Goal: Browse casually

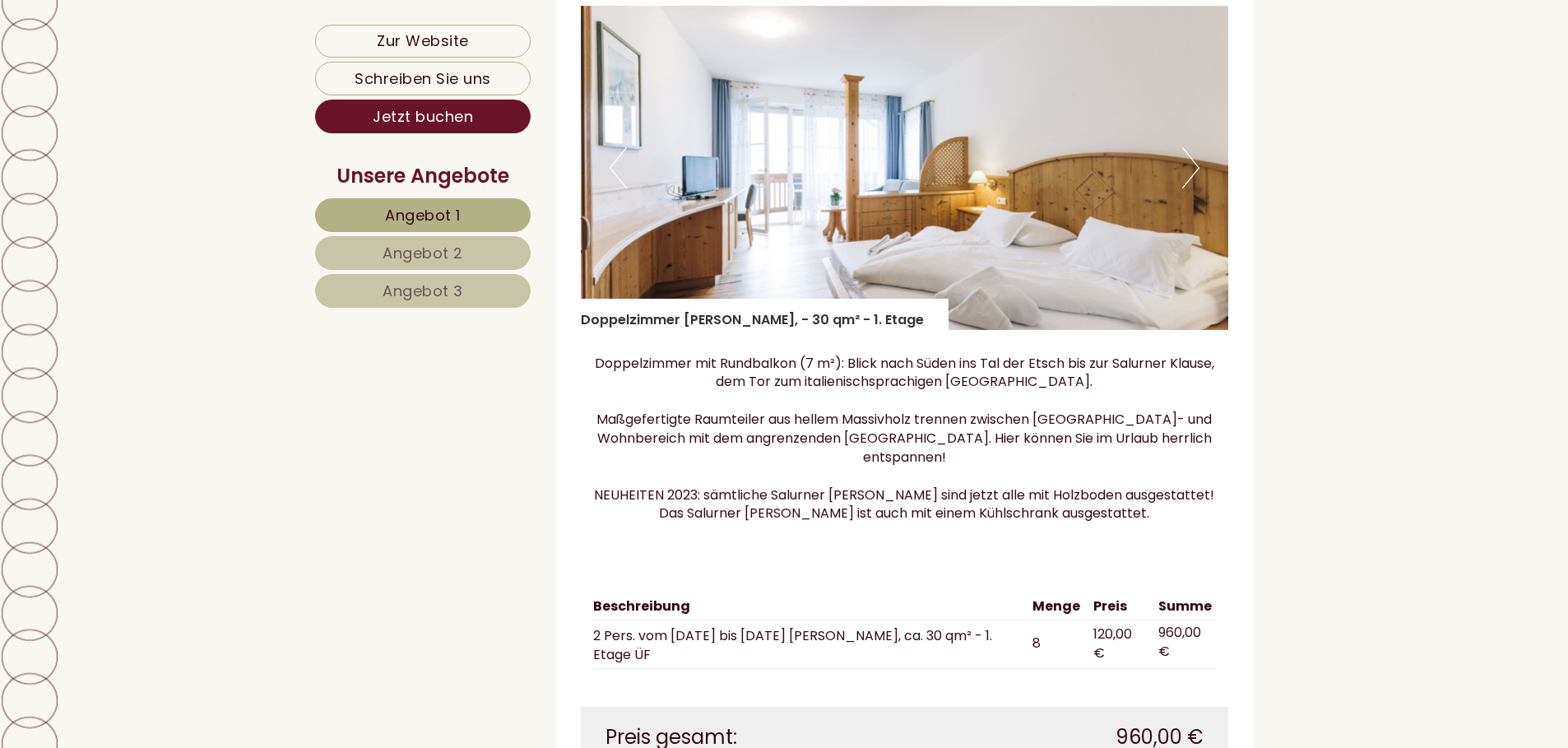
scroll to position [4114, 0]
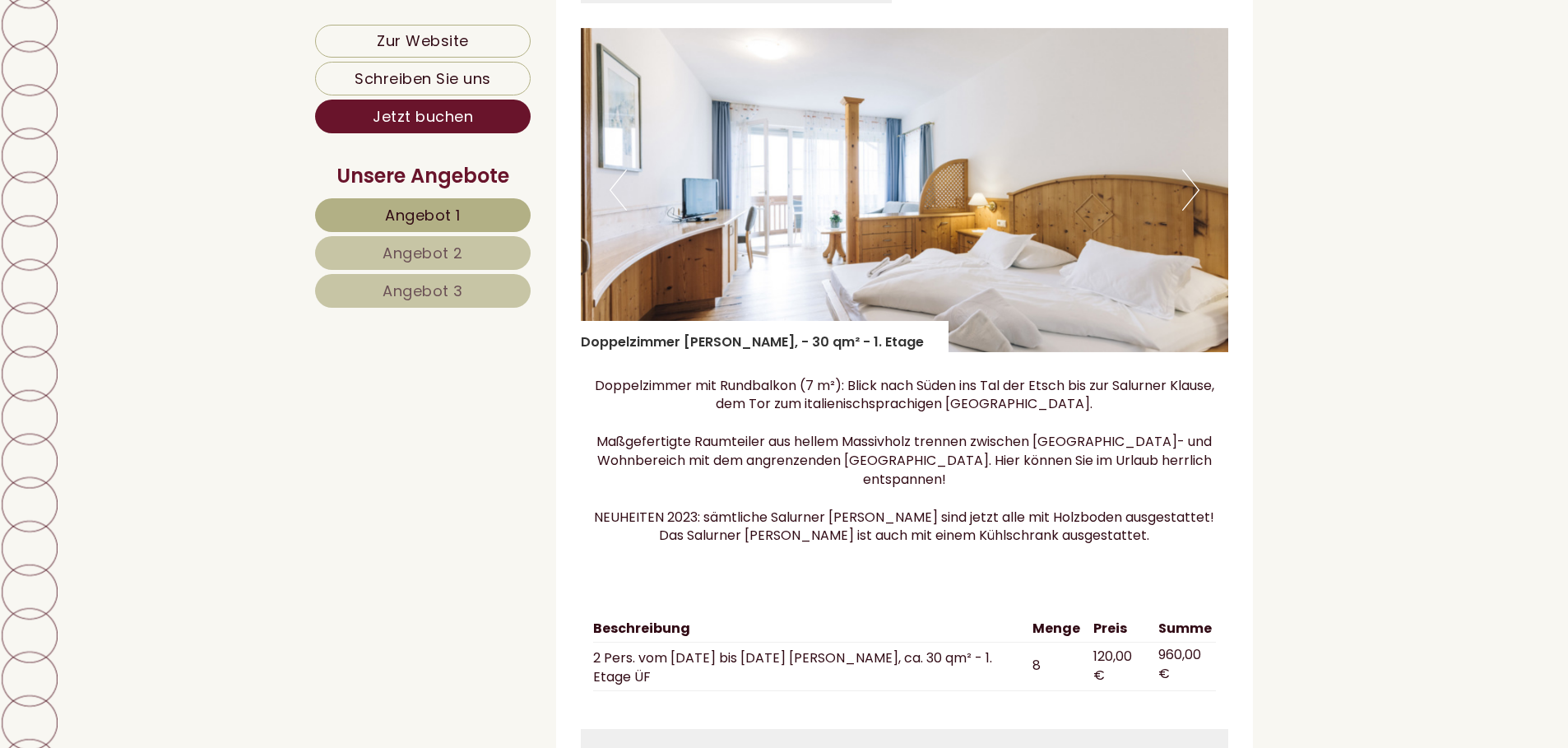
click at [1187, 211] on button "Next" at bounding box center [1191, 190] width 17 height 42
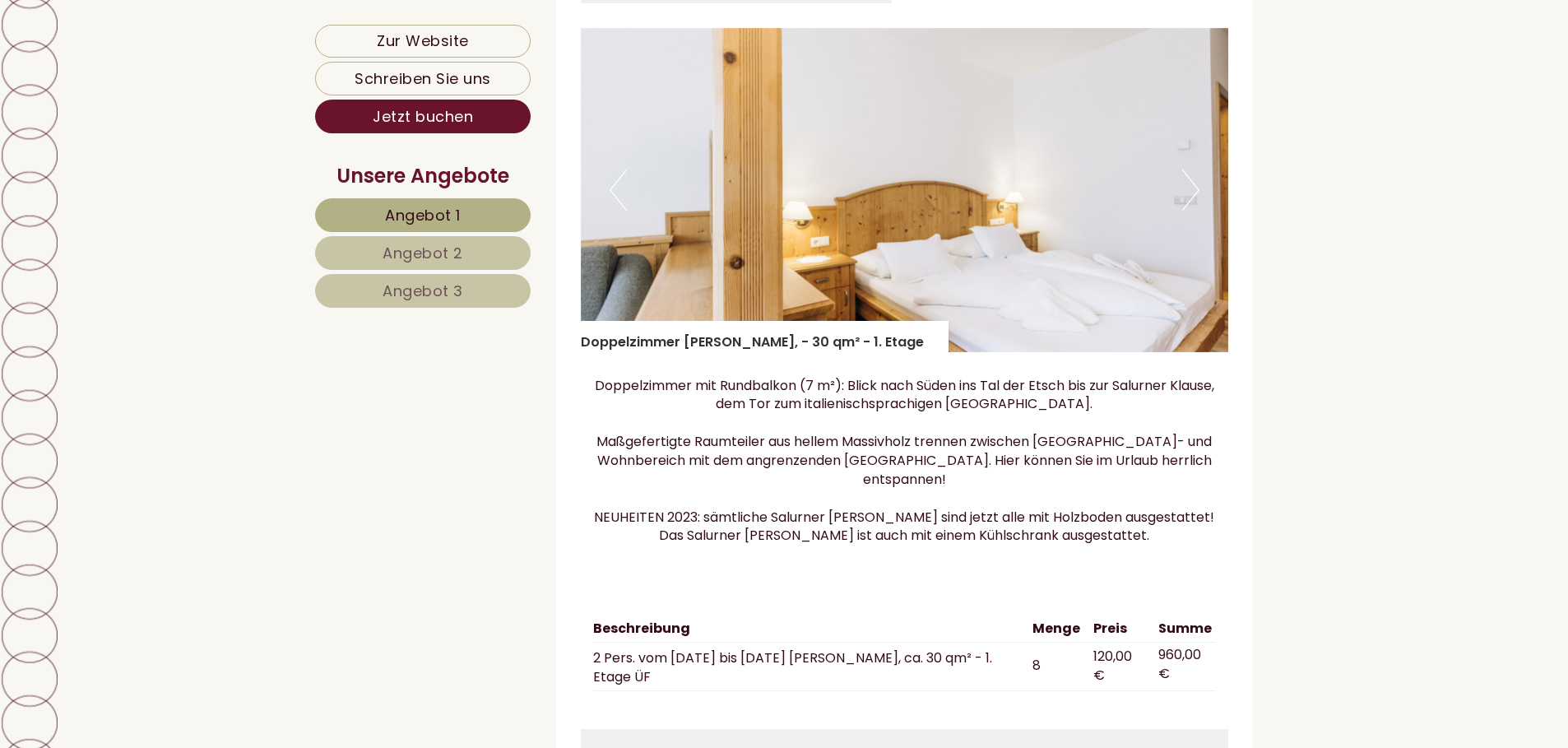
click at [1187, 211] on button "Next" at bounding box center [1191, 190] width 17 height 42
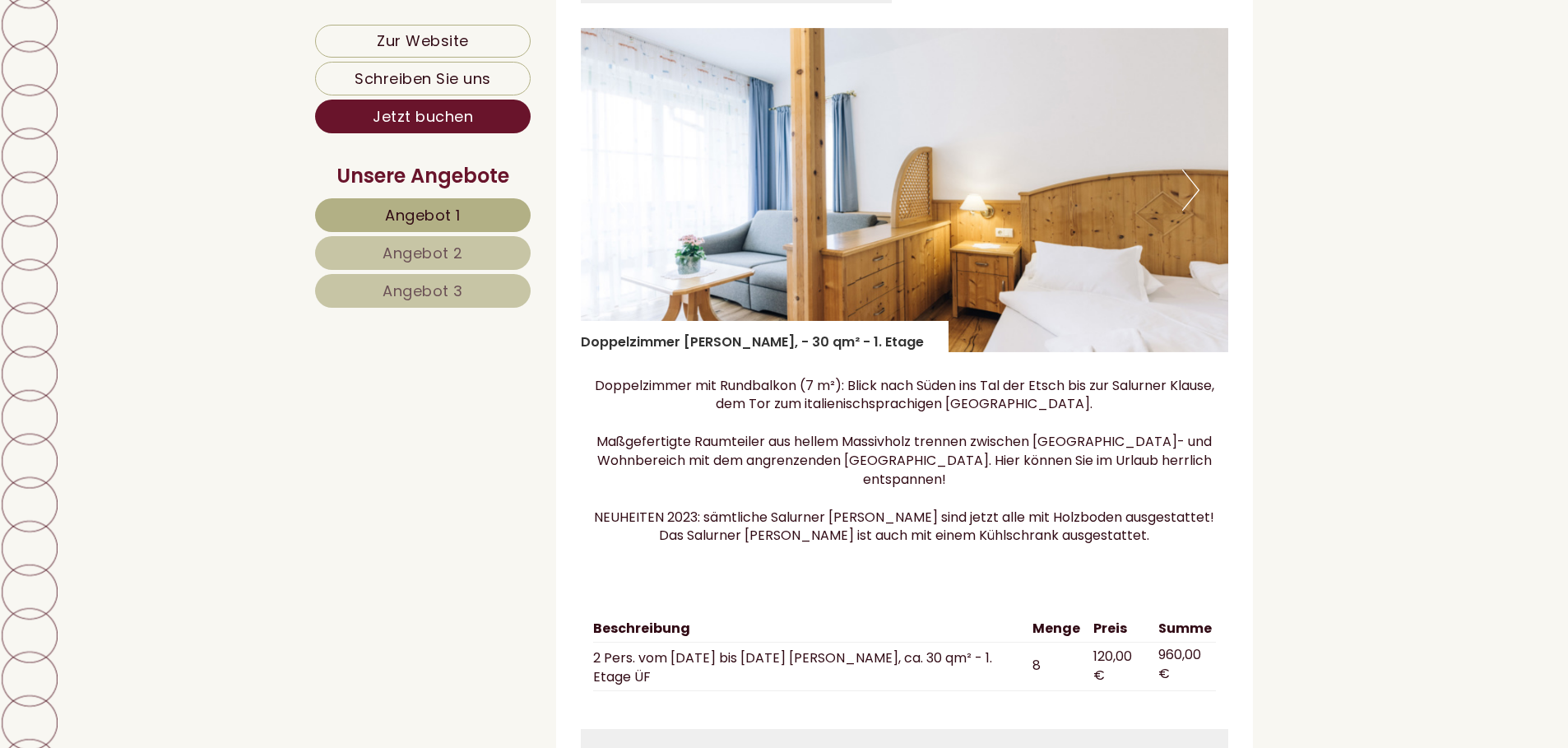
click at [1187, 211] on button "Next" at bounding box center [1191, 190] width 17 height 42
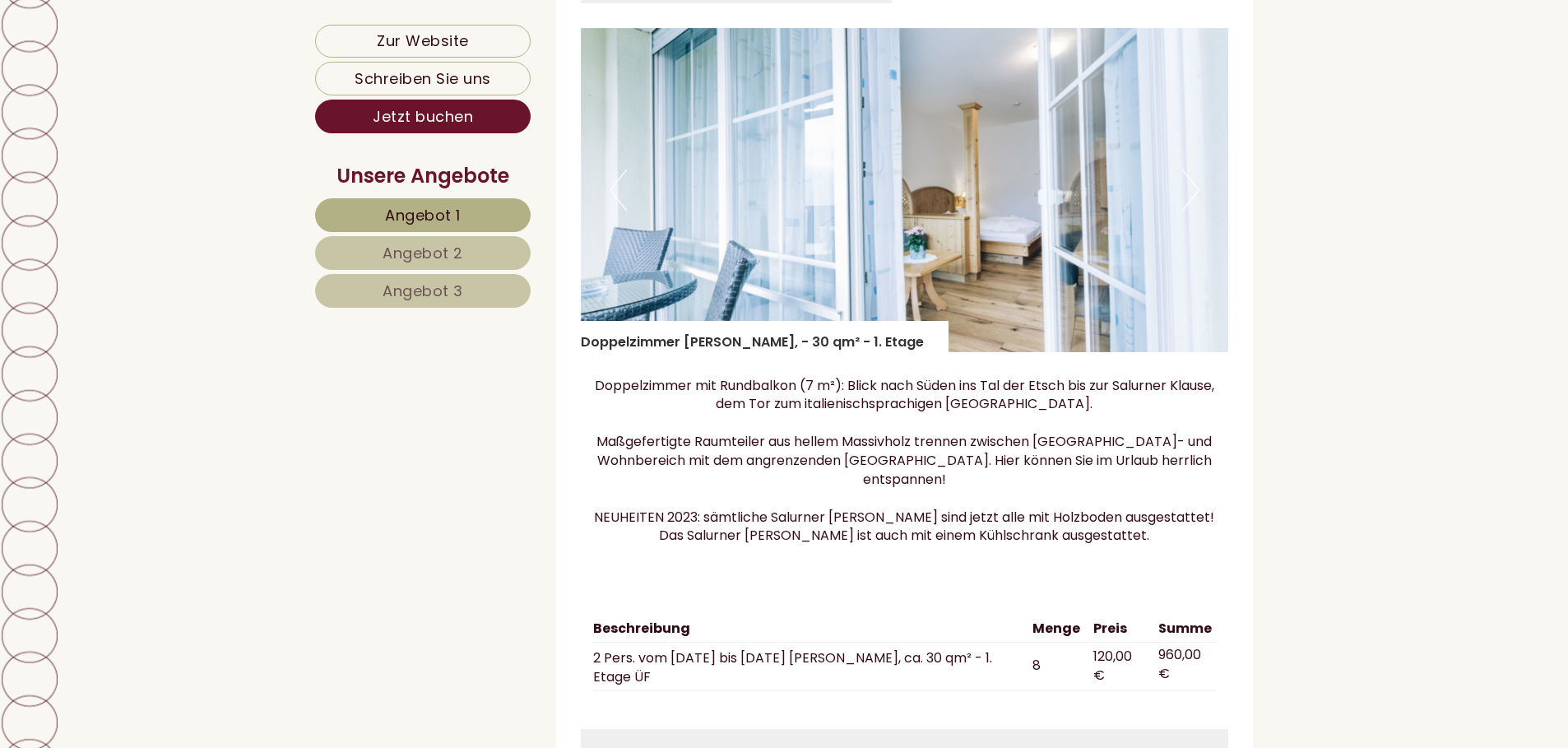
click at [1187, 211] on button "Next" at bounding box center [1191, 190] width 17 height 42
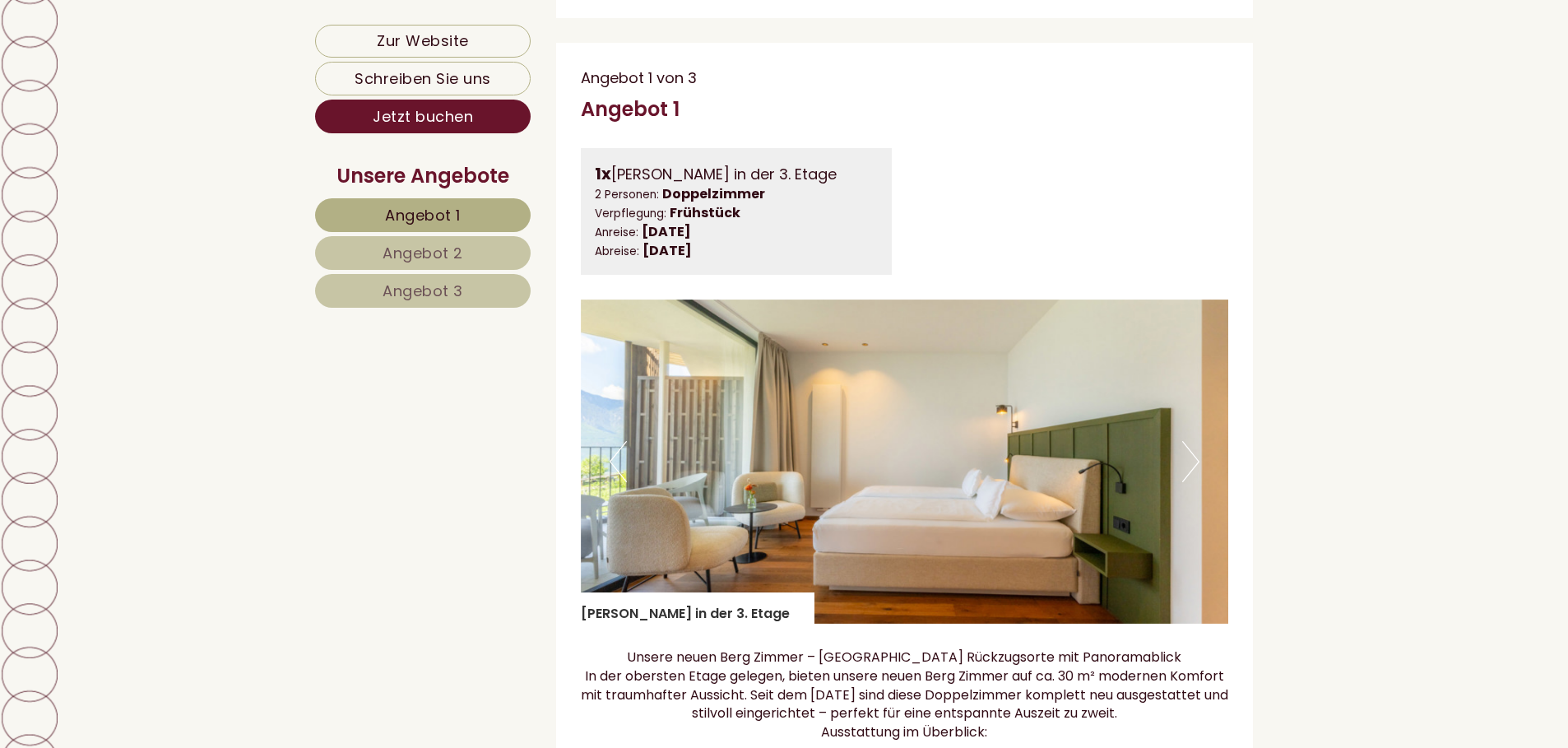
scroll to position [1069, 0]
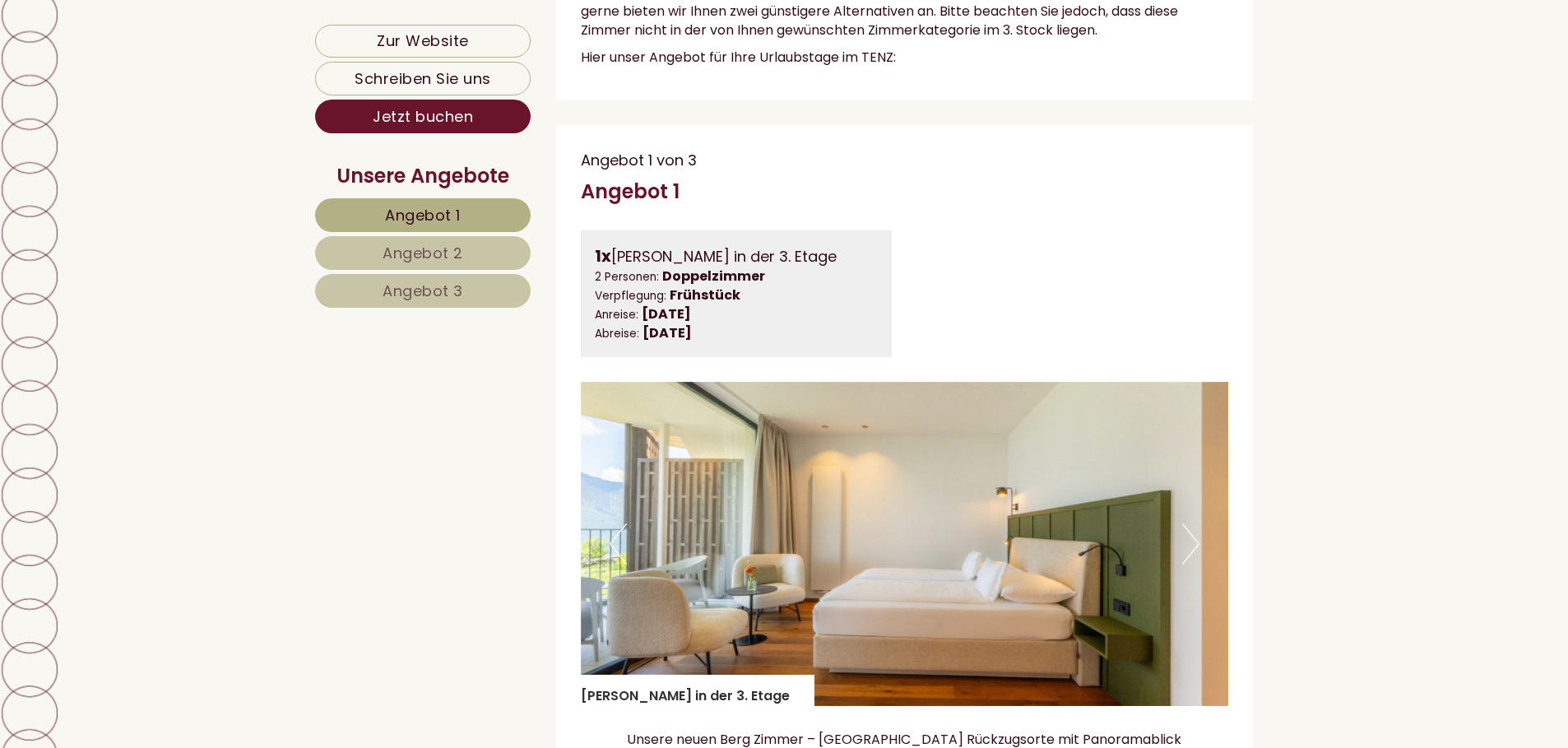
click at [1195, 557] on button "Next" at bounding box center [1191, 544] width 17 height 42
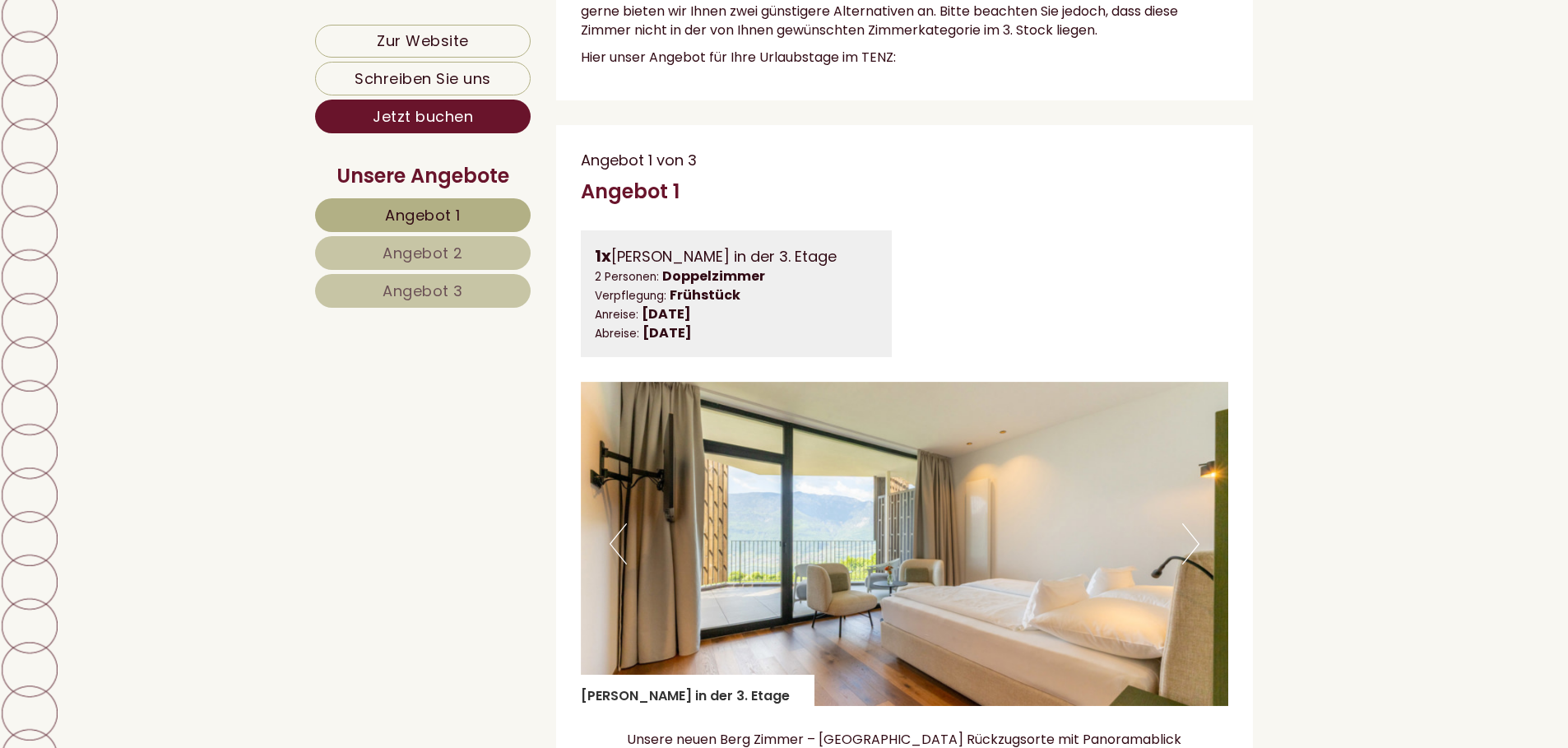
click at [1195, 557] on button "Next" at bounding box center [1191, 544] width 17 height 42
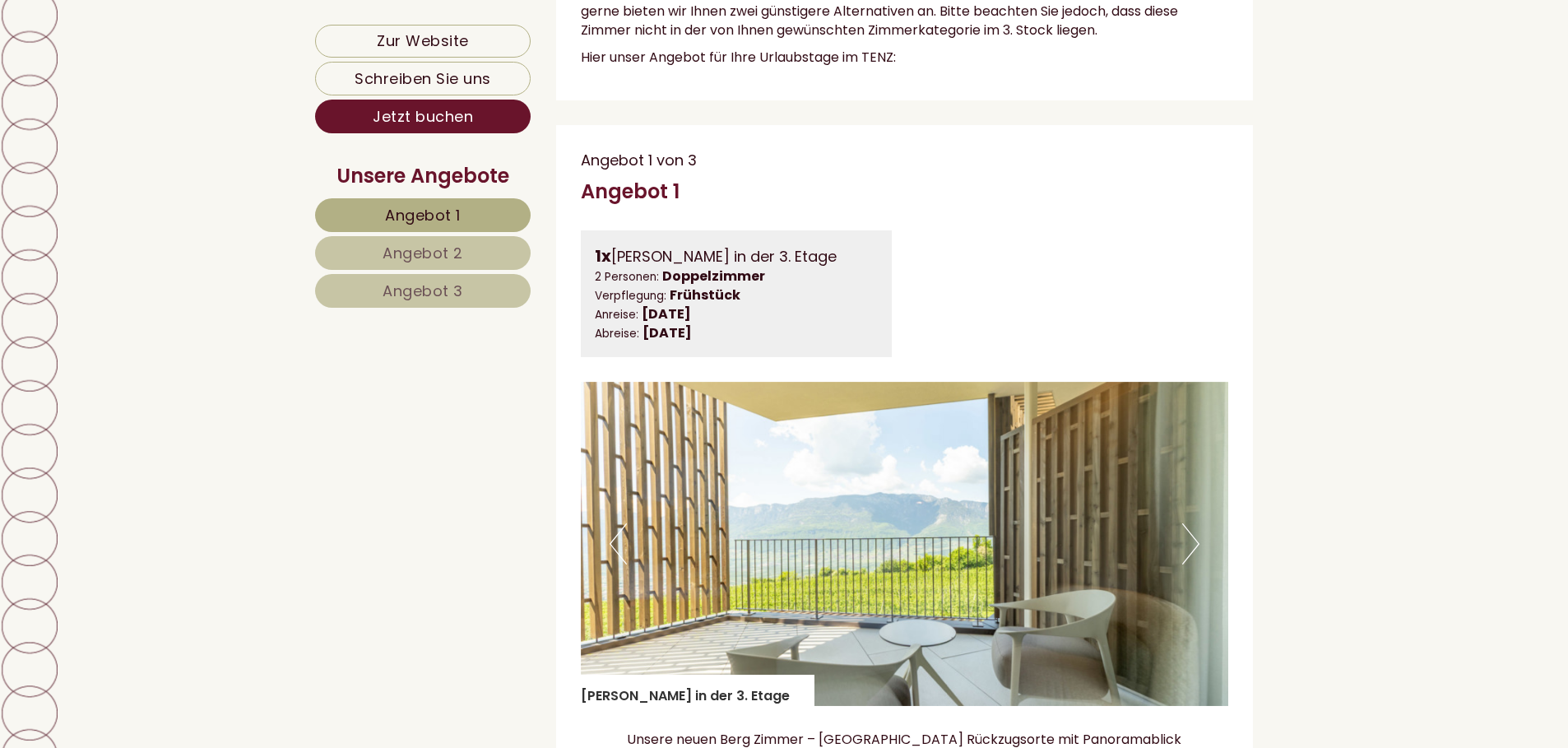
click at [1195, 557] on button "Next" at bounding box center [1191, 544] width 17 height 42
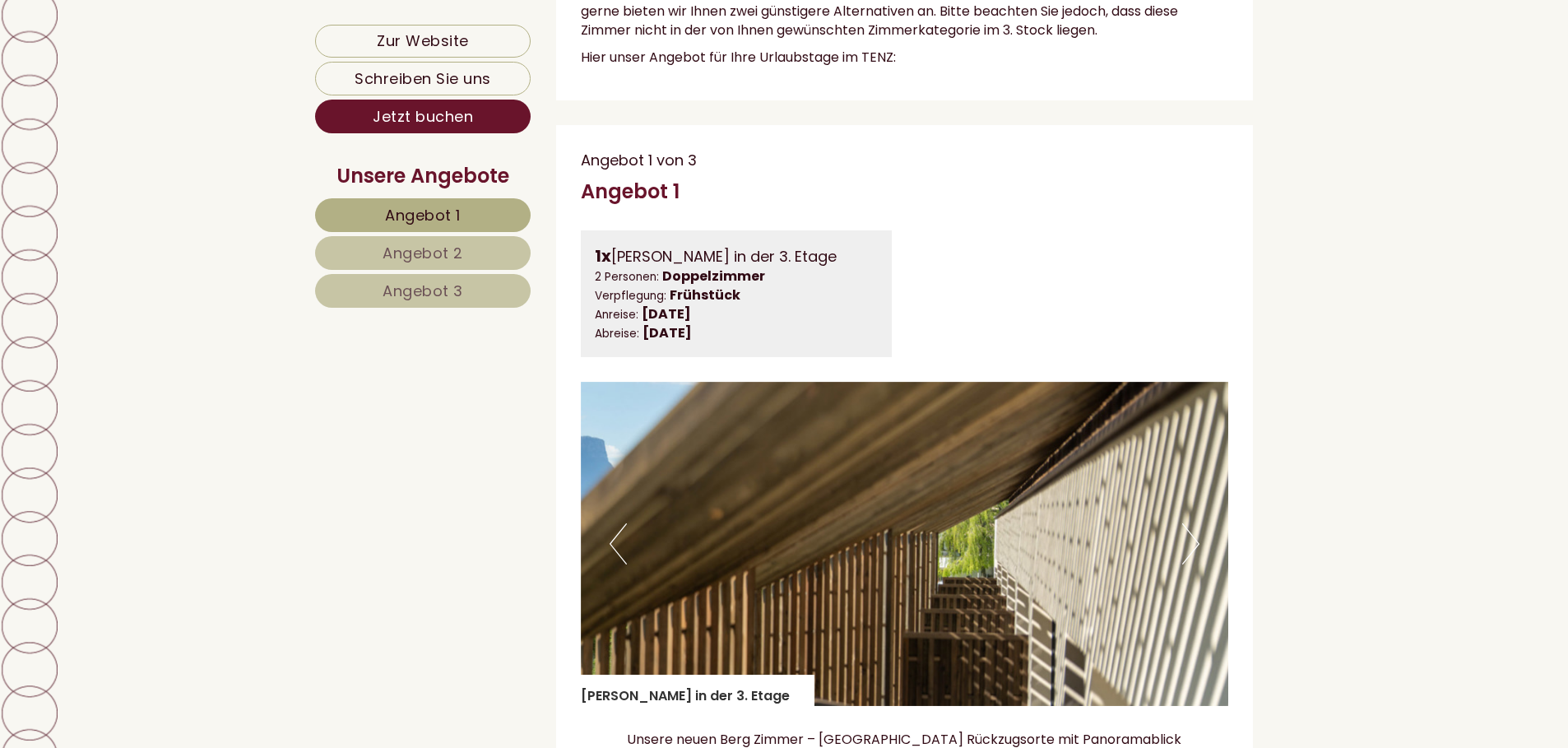
click at [1195, 557] on button "Next" at bounding box center [1191, 544] width 17 height 42
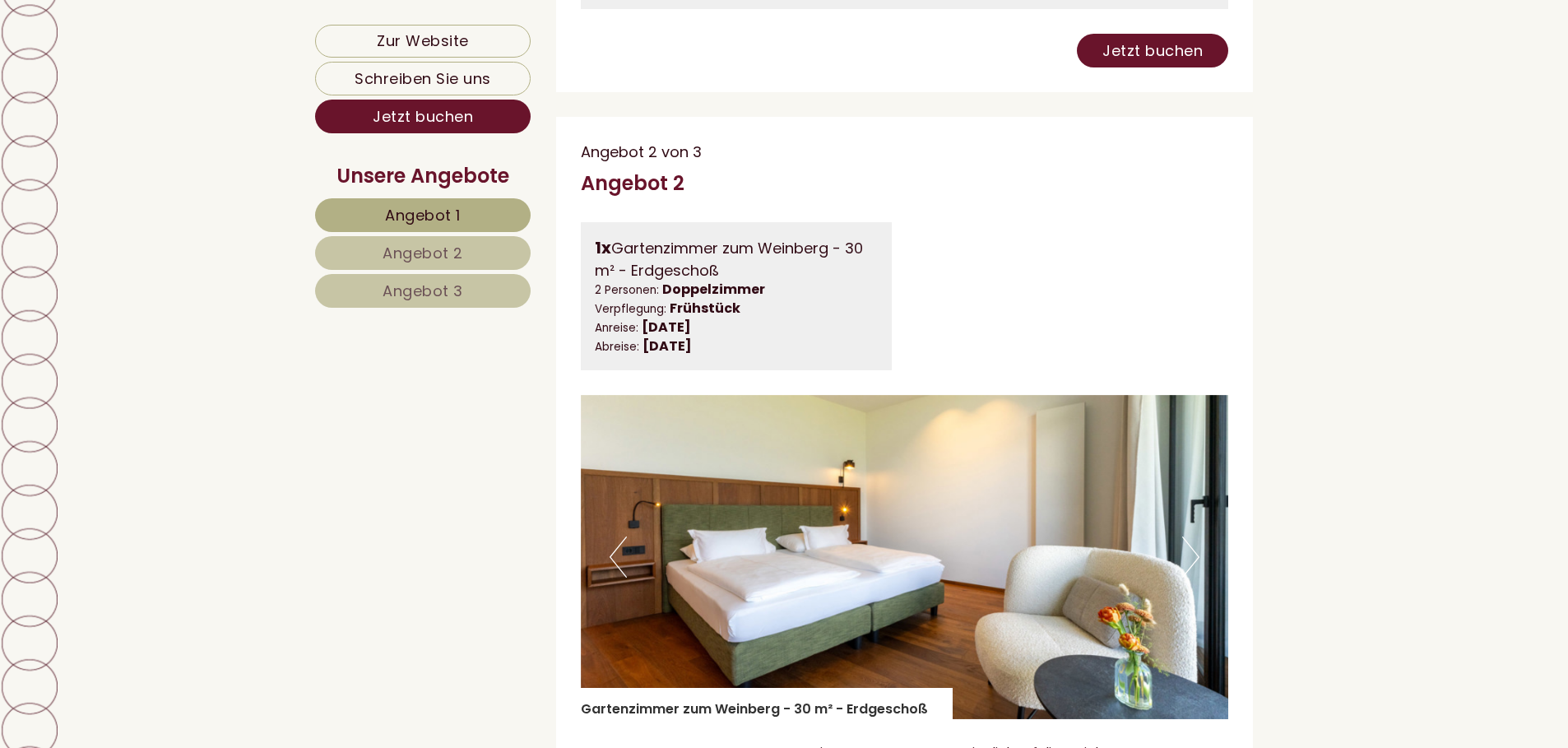
scroll to position [2633, 0]
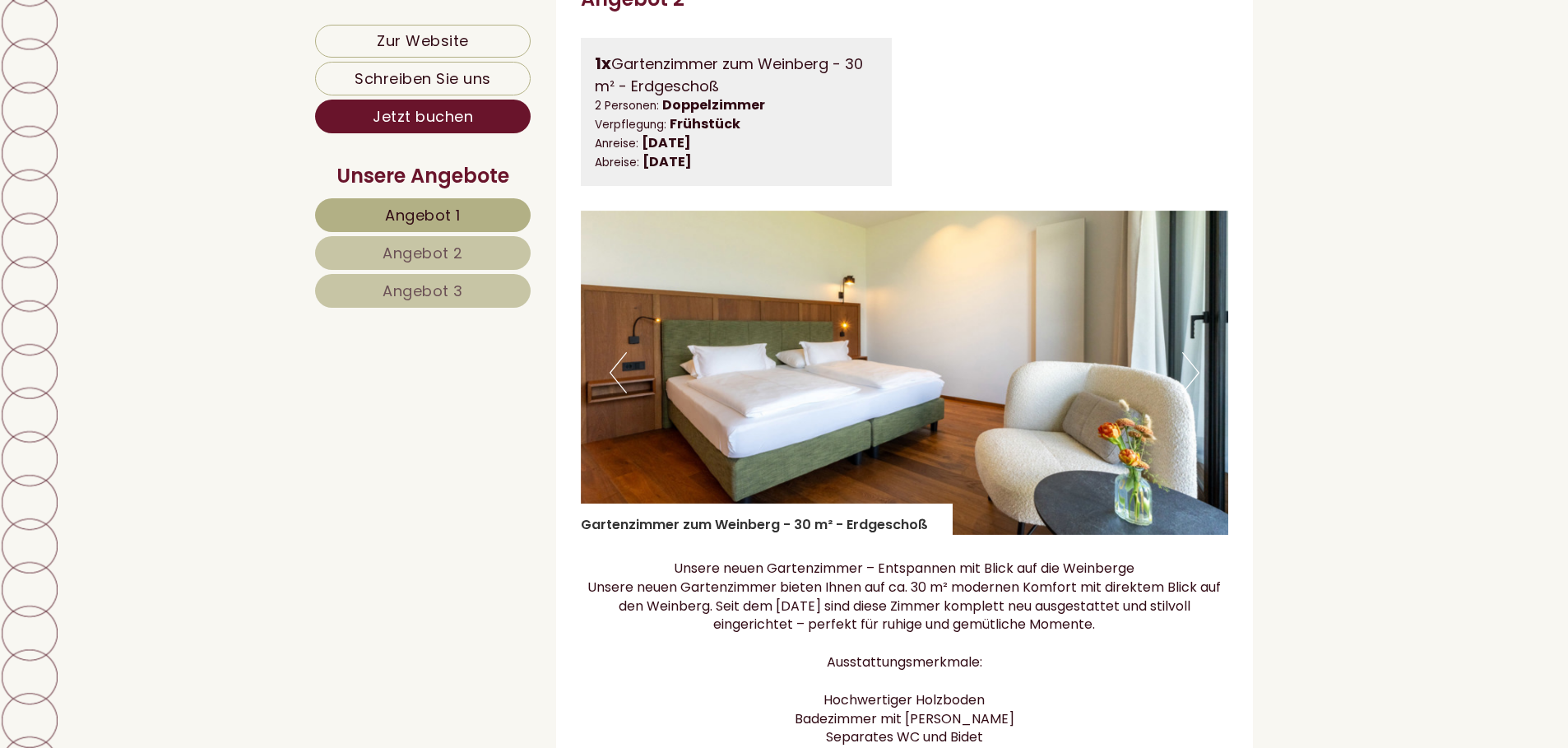
click at [1192, 390] on button "Next" at bounding box center [1191, 373] width 17 height 42
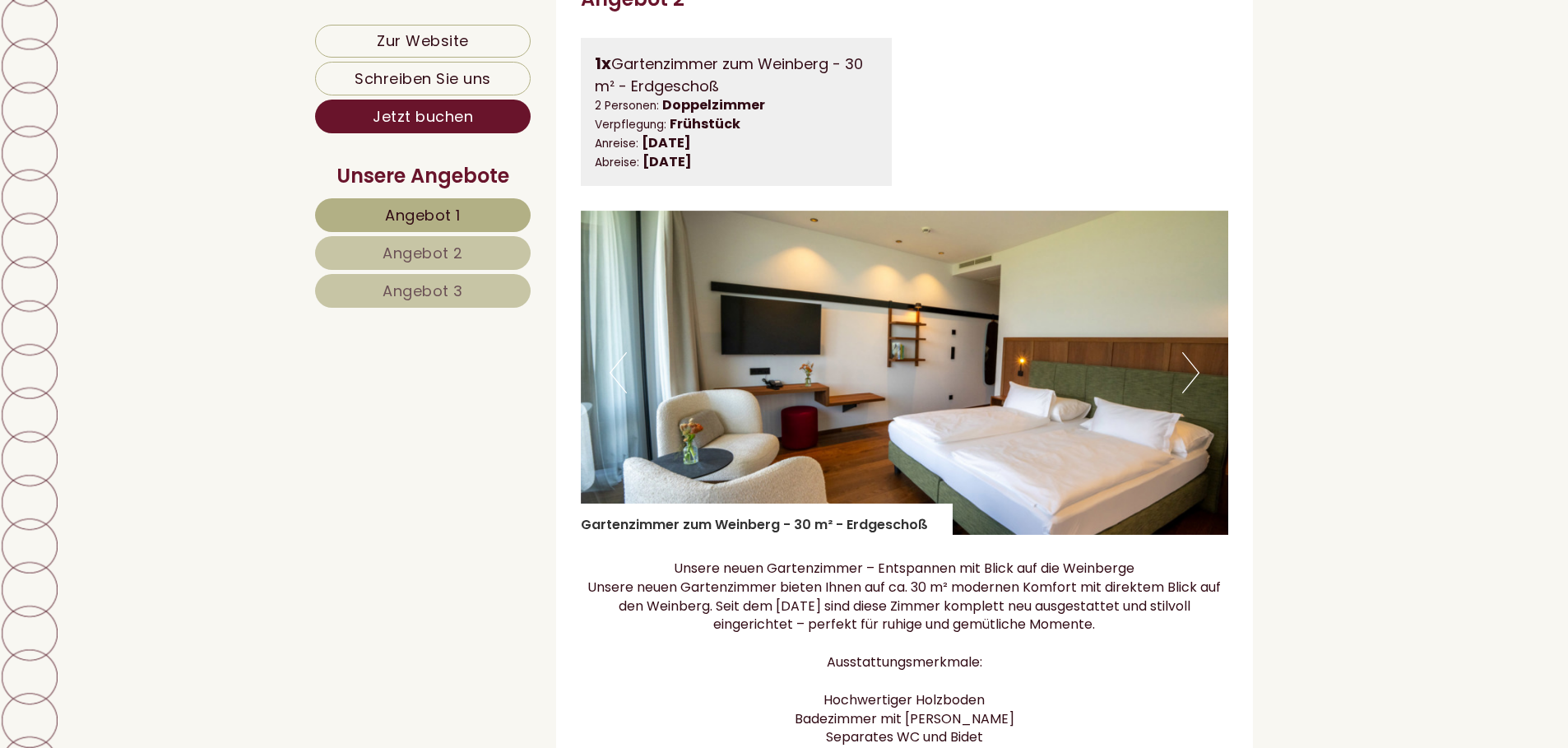
click at [1192, 390] on button "Next" at bounding box center [1191, 373] width 17 height 42
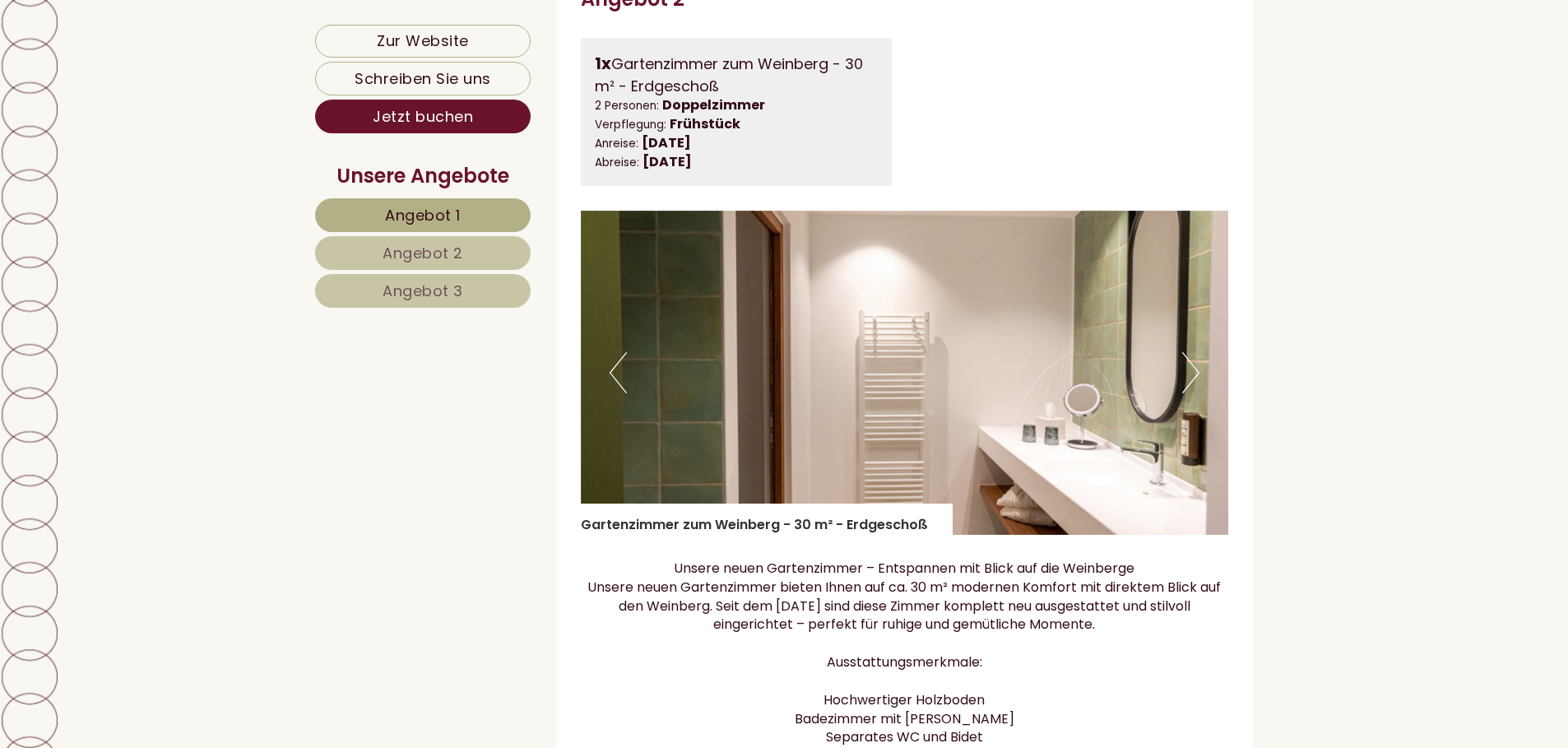
click at [1192, 390] on button "Next" at bounding box center [1191, 373] width 17 height 42
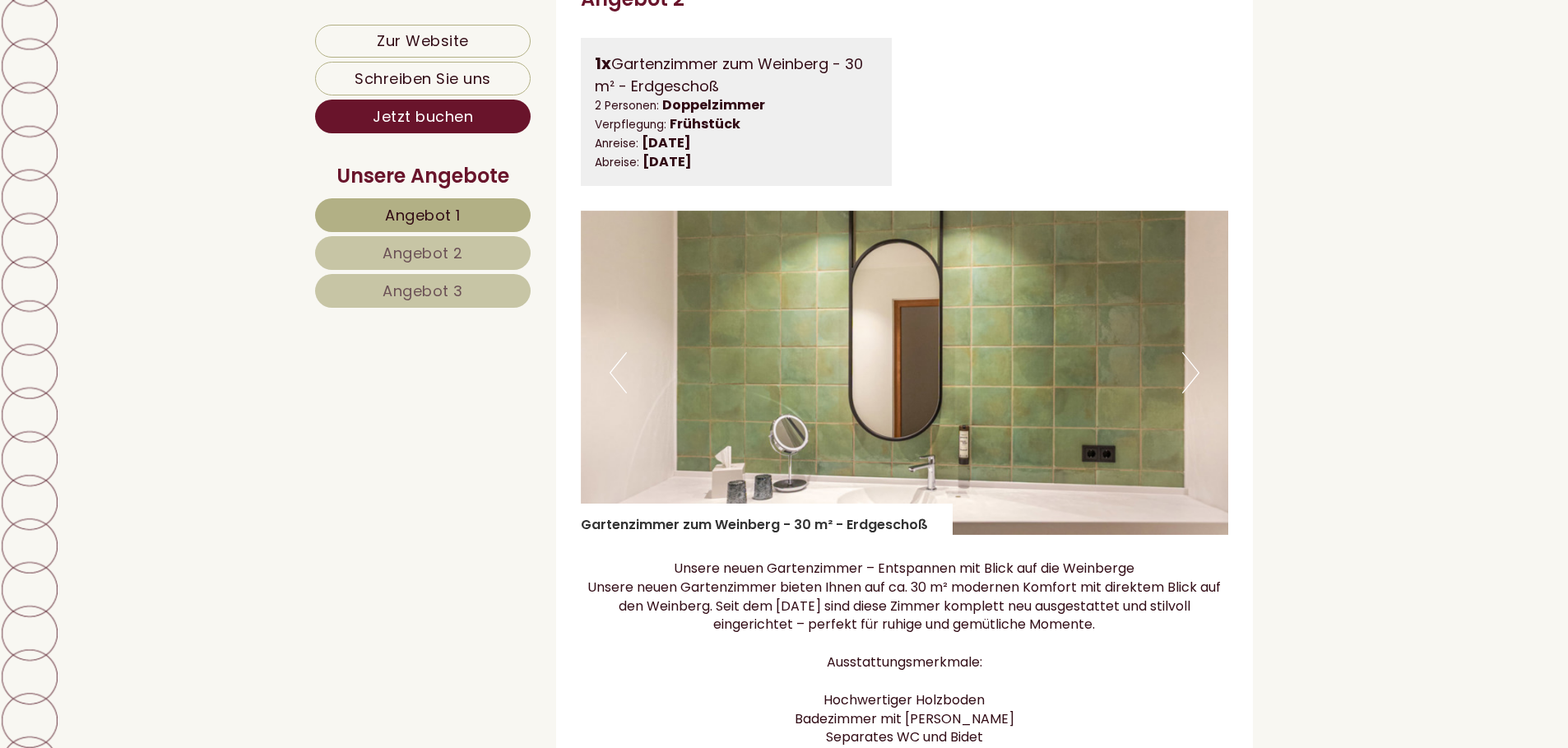
click at [1192, 390] on button "Next" at bounding box center [1191, 373] width 17 height 42
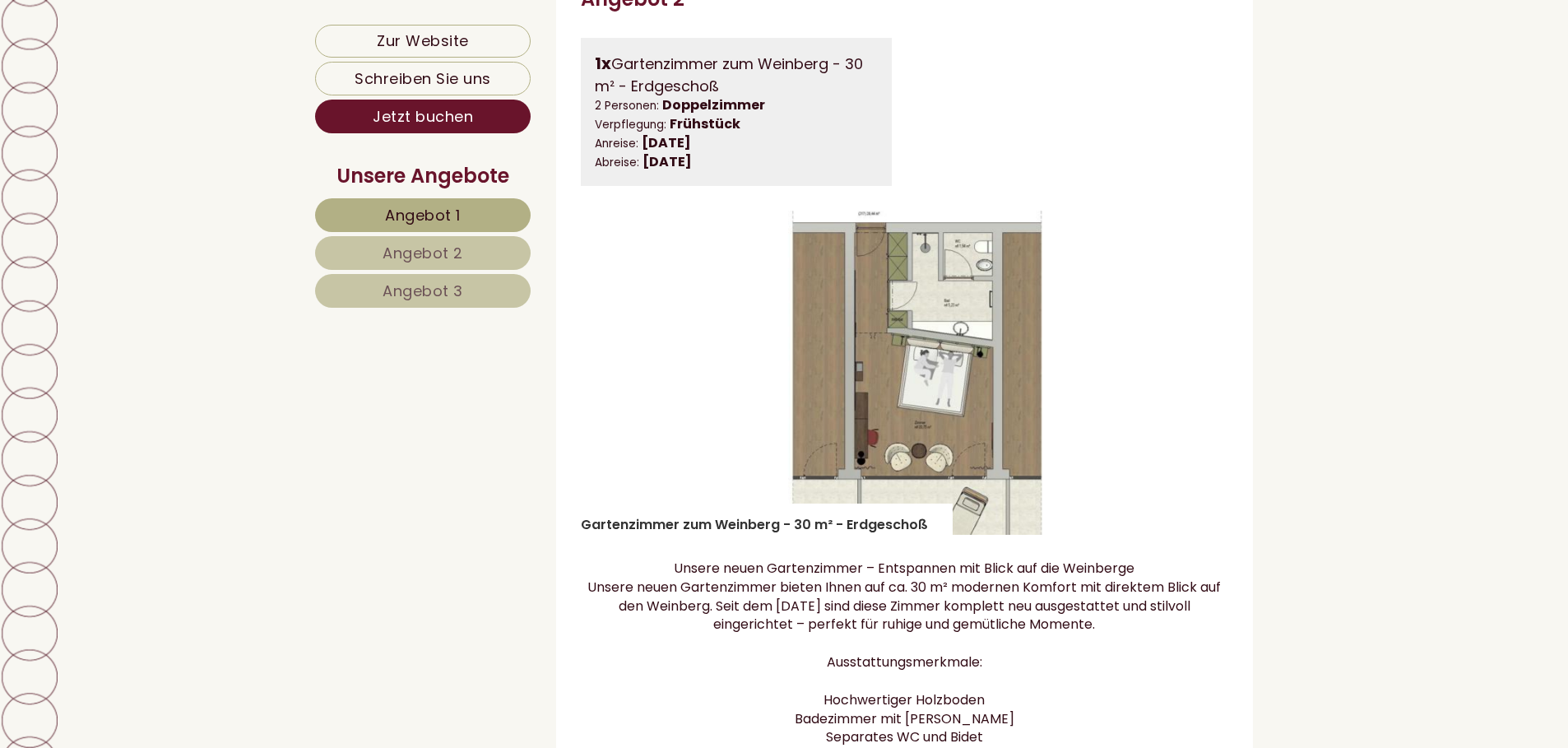
click at [1192, 390] on button "Next" at bounding box center [1191, 373] width 17 height 42
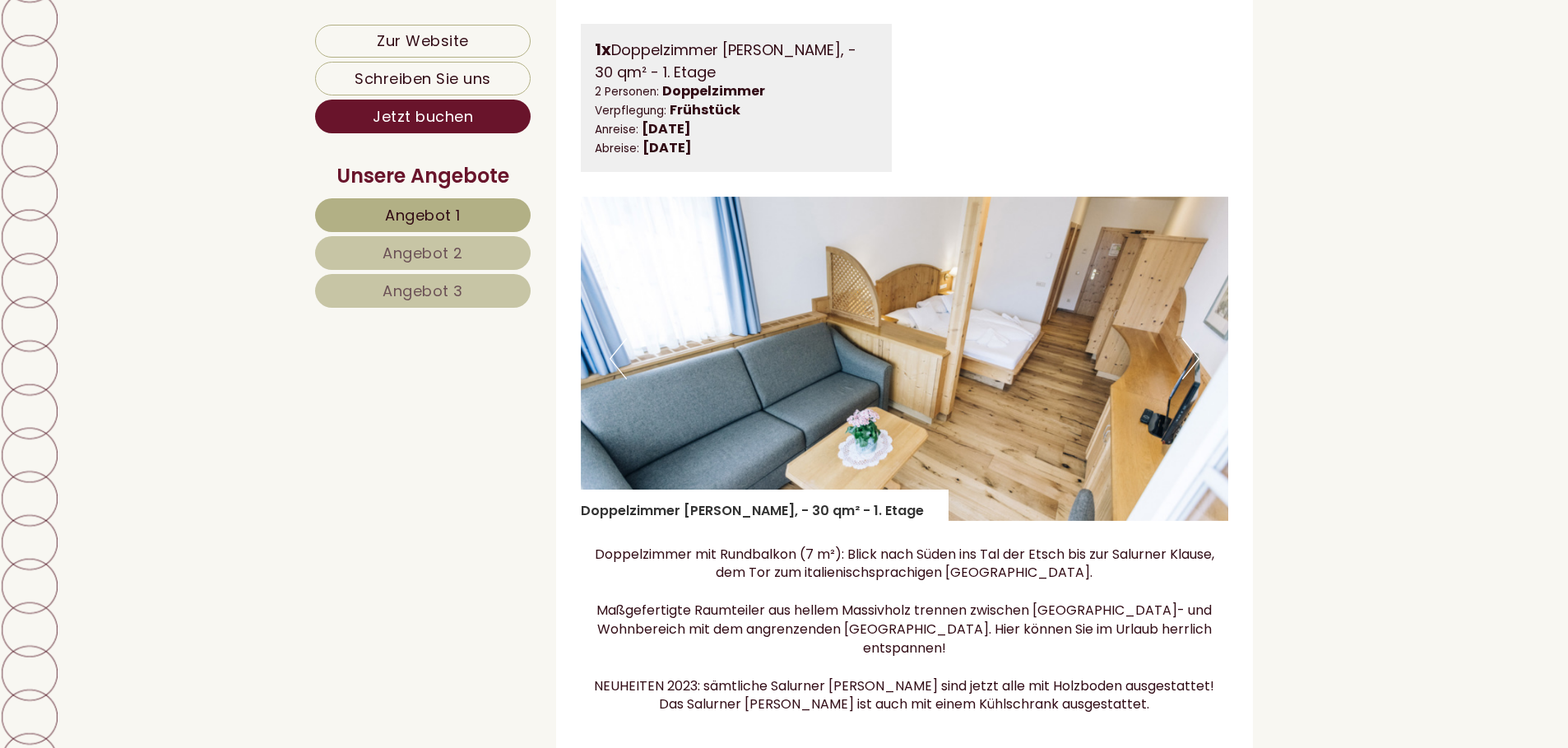
scroll to position [3949, 0]
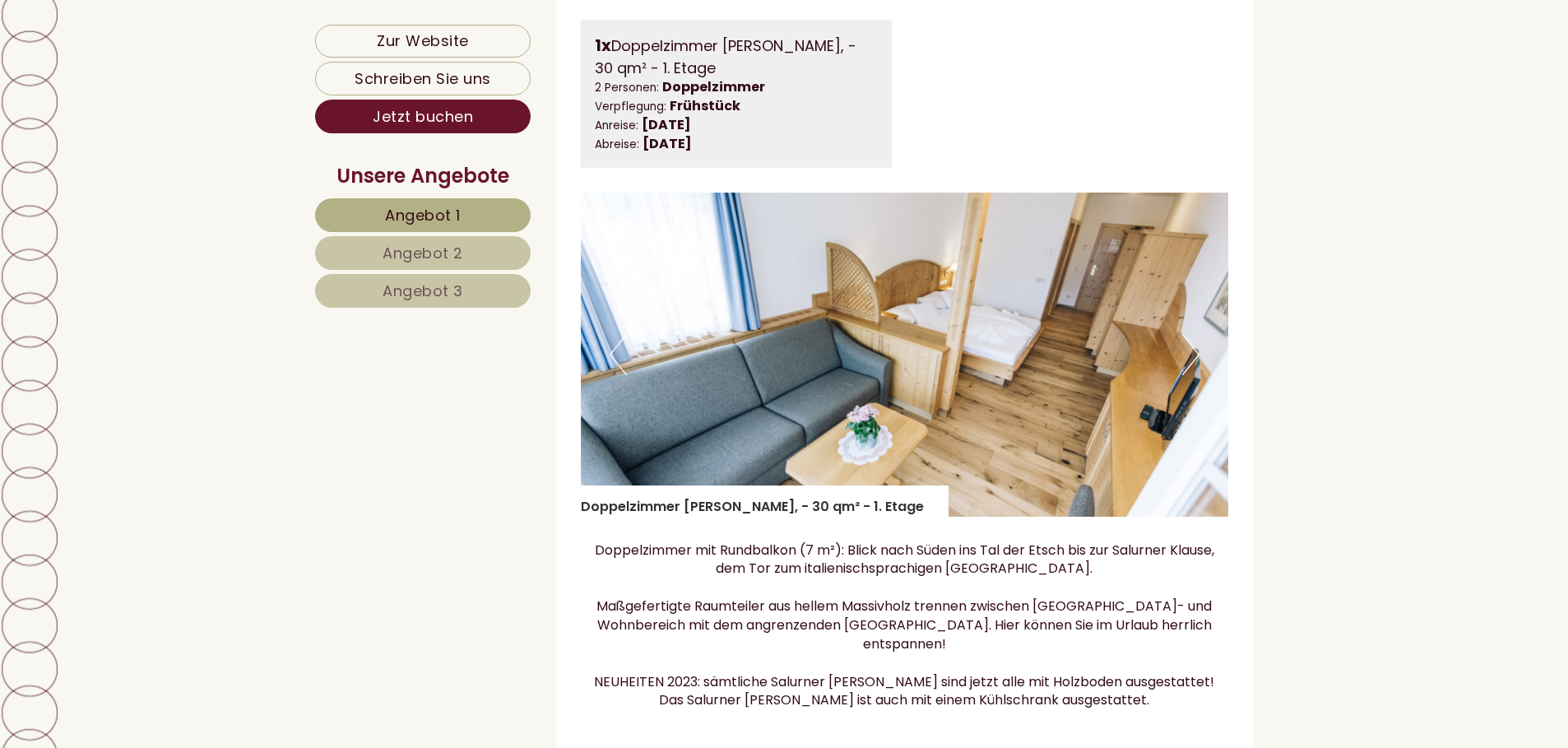
click at [1184, 375] on button "Next" at bounding box center [1191, 354] width 17 height 42
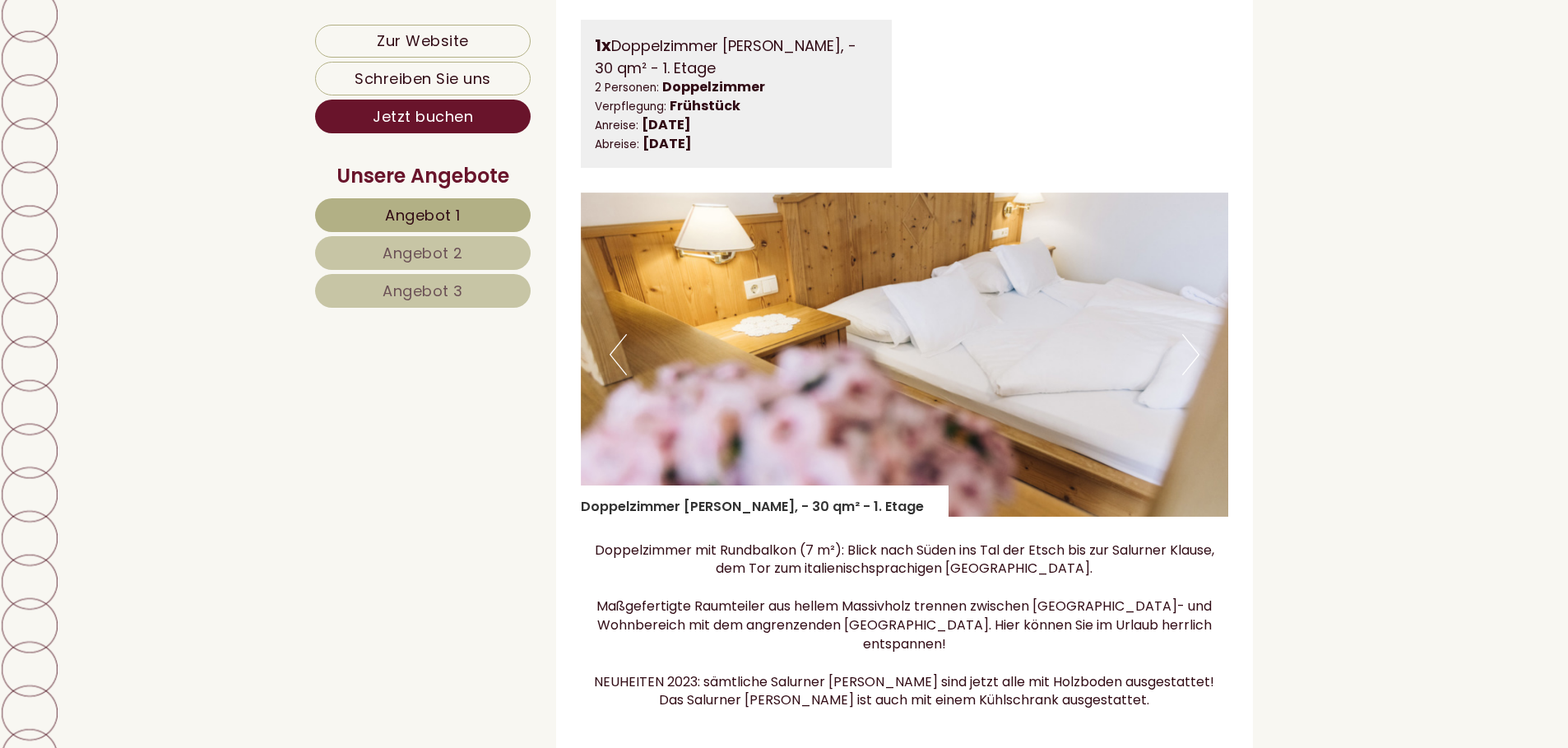
click at [1184, 375] on button "Next" at bounding box center [1191, 354] width 17 height 42
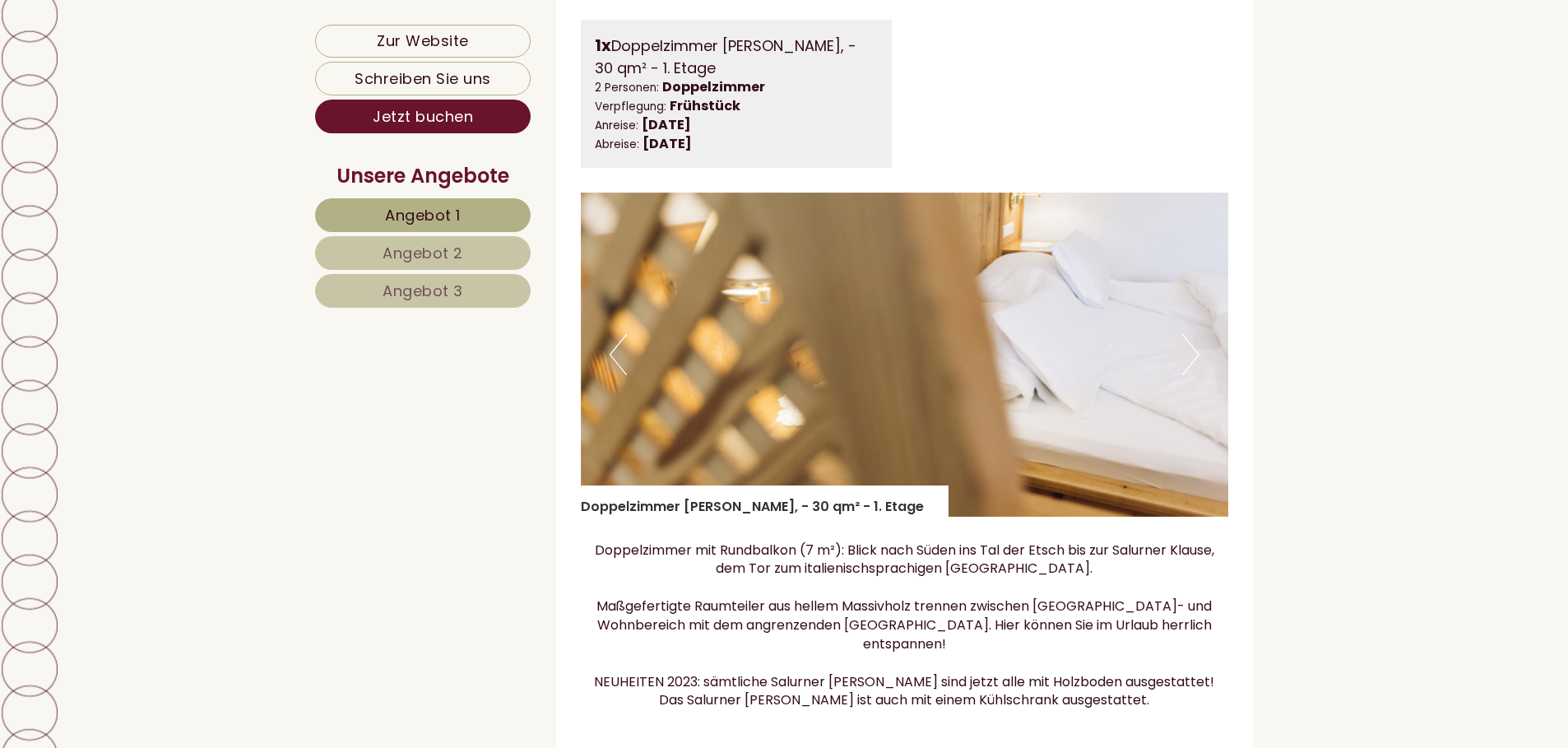
click at [1184, 375] on button "Next" at bounding box center [1191, 354] width 17 height 42
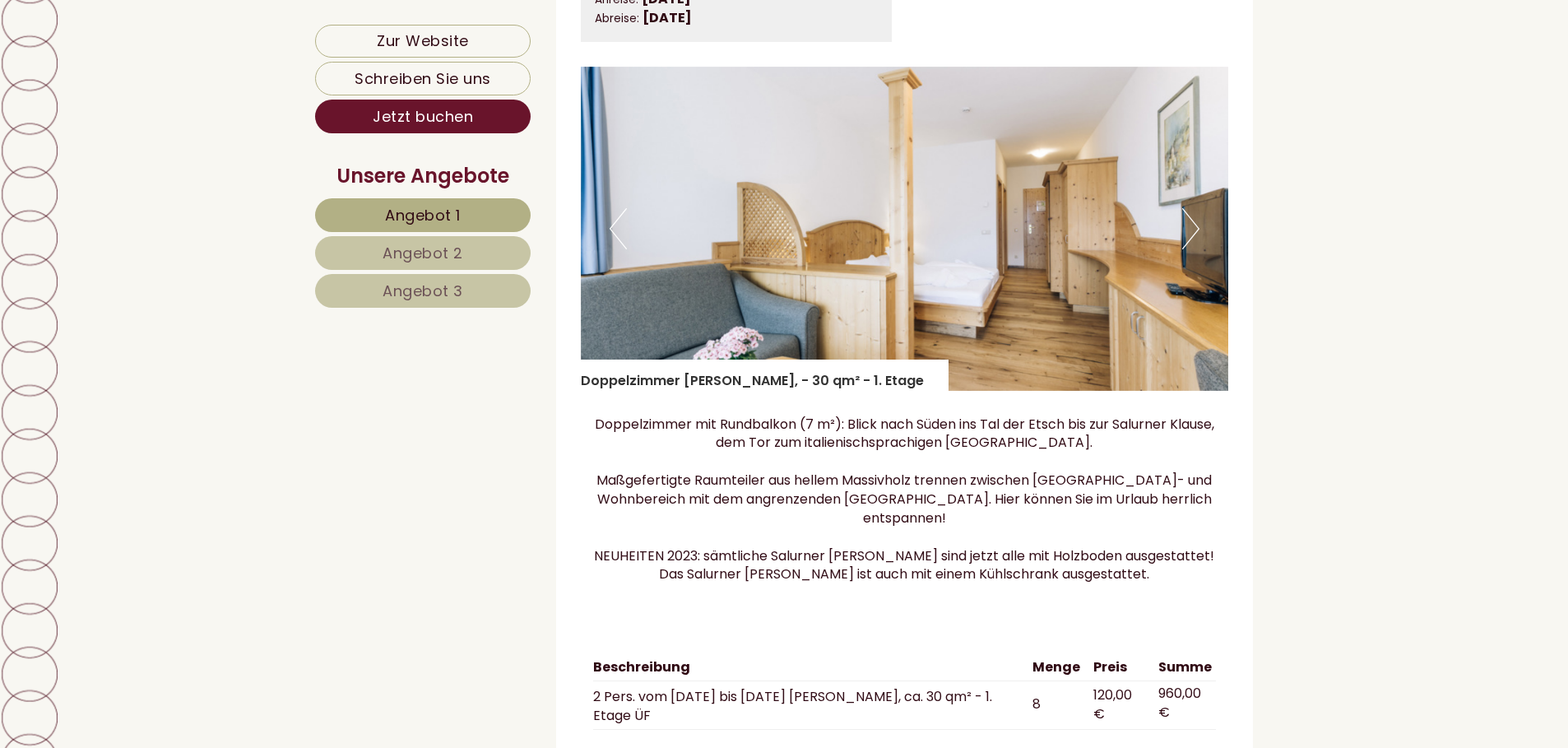
scroll to position [4114, 0]
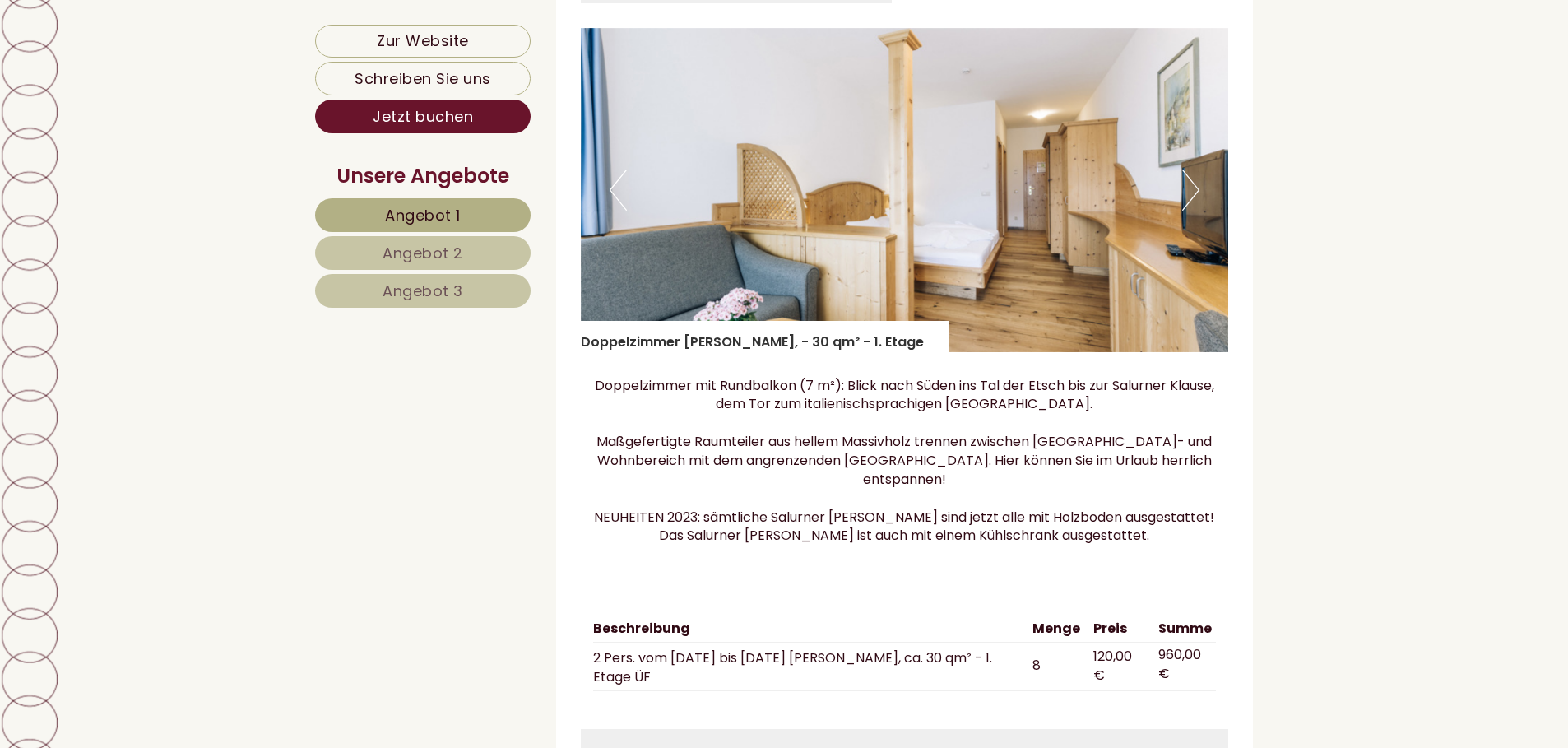
click at [1192, 204] on button "Next" at bounding box center [1191, 190] width 17 height 42
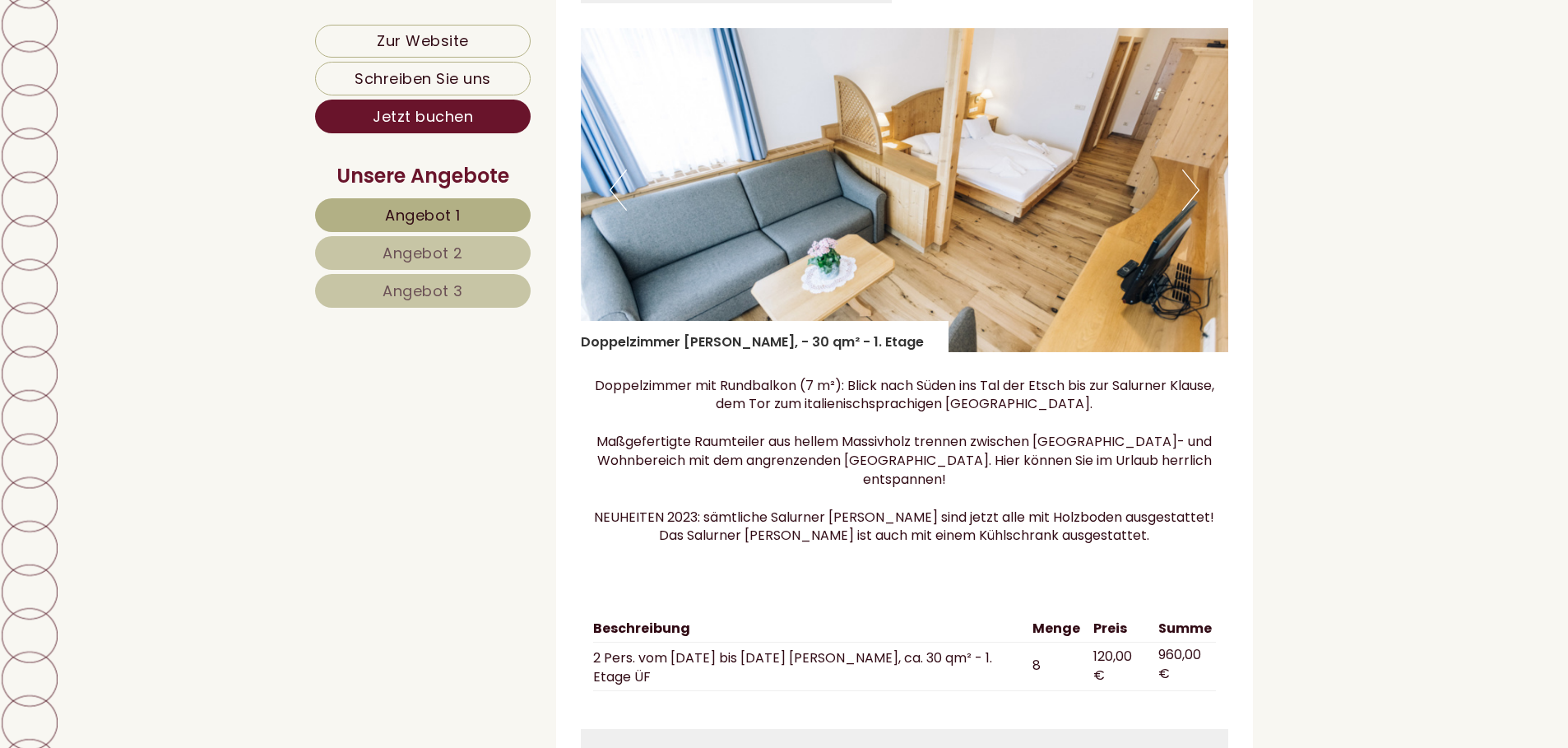
click at [1192, 204] on button "Next" at bounding box center [1191, 190] width 17 height 42
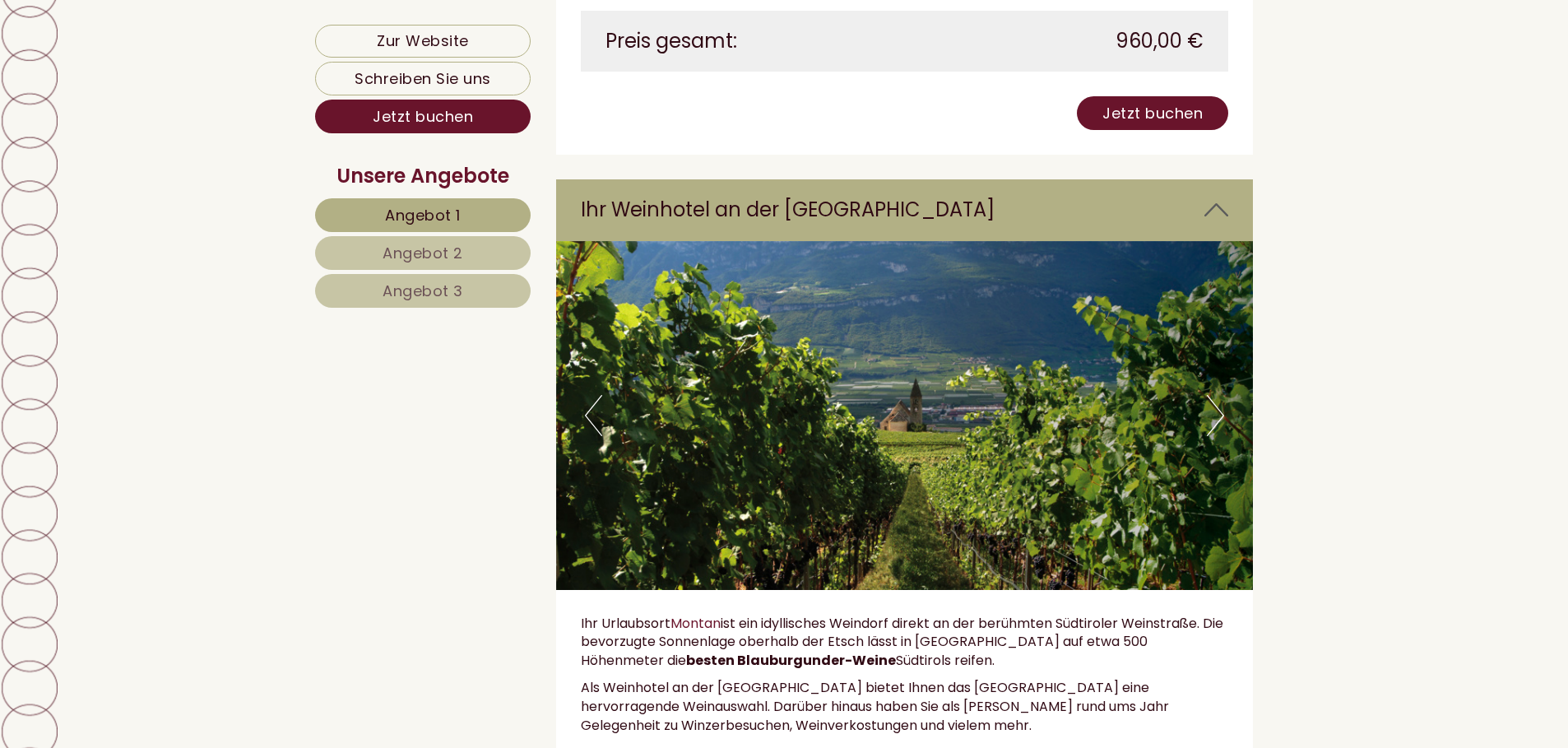
scroll to position [9297, 0]
